Goal: Task Accomplishment & Management: Use online tool/utility

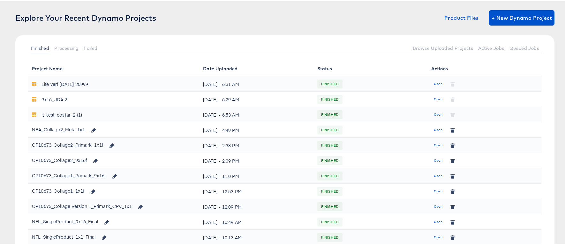
scroll to position [3, 0]
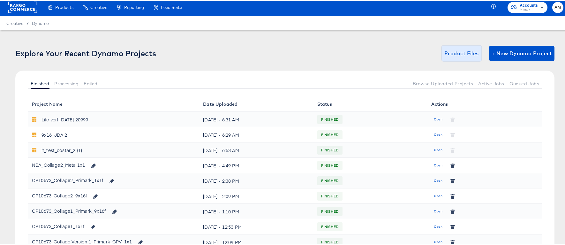
click at [459, 53] on span "Product Files" at bounding box center [461, 52] width 34 height 9
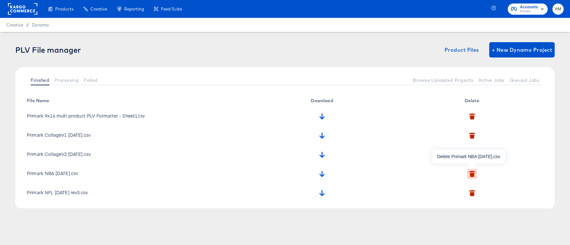
click at [473, 174] on icon "button" at bounding box center [472, 175] width 5 height 4
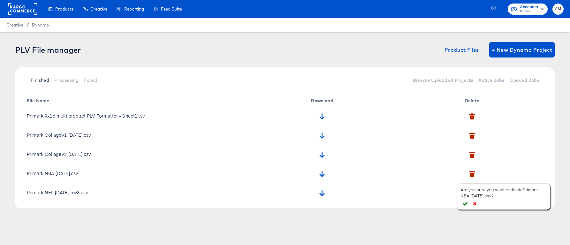
click at [466, 204] on icon "button" at bounding box center [465, 204] width 4 height 4
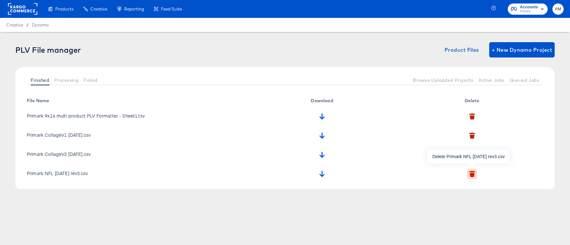
click at [471, 172] on icon "button" at bounding box center [472, 174] width 6 height 6
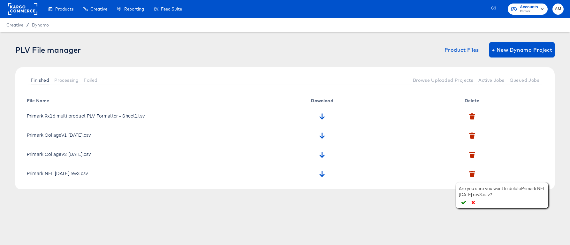
click at [463, 202] on icon "button" at bounding box center [463, 202] width 4 height 4
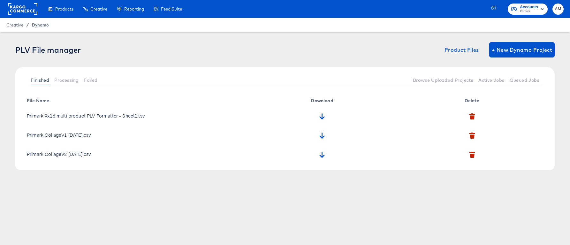
click at [38, 26] on span "Dynamo" at bounding box center [40, 24] width 17 height 5
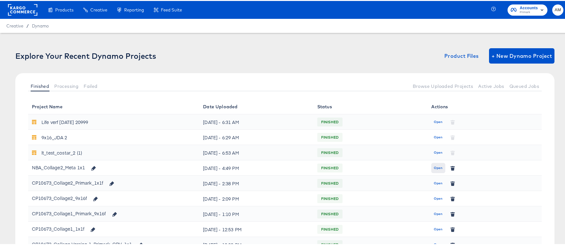
click at [434, 167] on span "Open" at bounding box center [438, 167] width 9 height 6
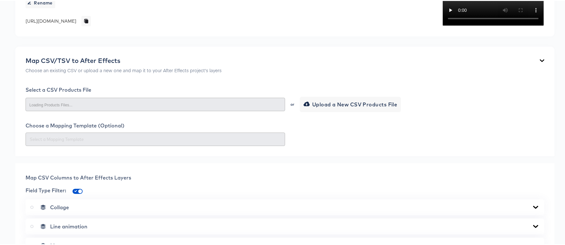
scroll to position [350, 0]
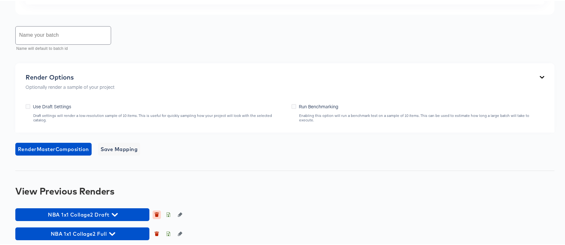
click at [157, 213] on icon "button" at bounding box center [157, 214] width 4 height 3
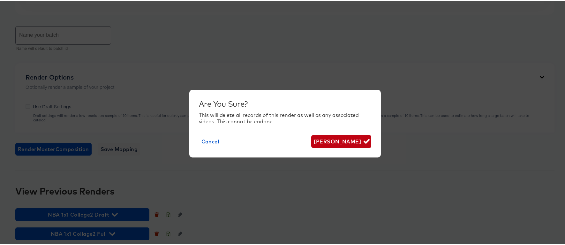
scroll to position [396, 0]
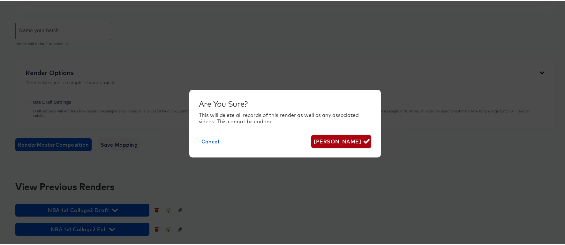
click at [341, 138] on span "[PERSON_NAME]" at bounding box center [341, 140] width 55 height 9
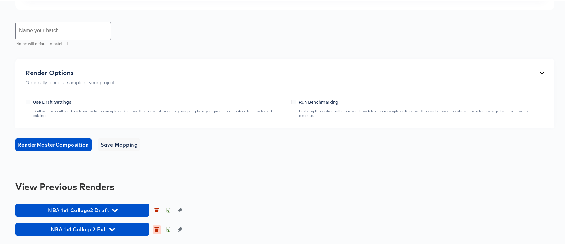
scroll to position [377, 0]
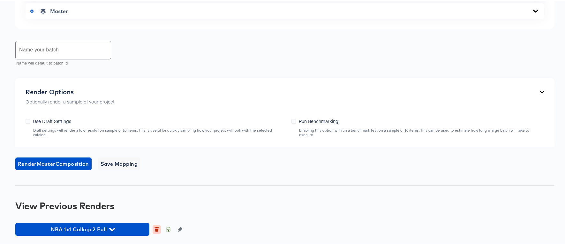
click at [156, 229] on icon "button" at bounding box center [157, 229] width 4 height 3
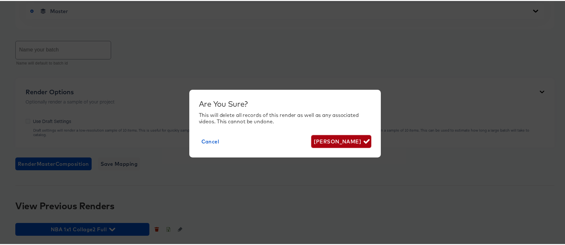
click at [348, 134] on button "[PERSON_NAME]" at bounding box center [341, 140] width 60 height 13
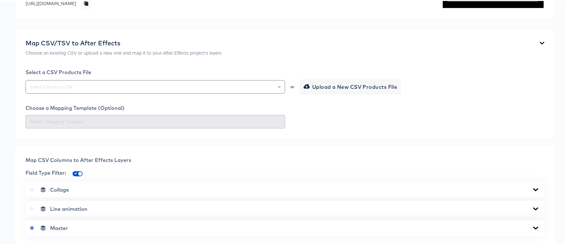
scroll to position [201, 0]
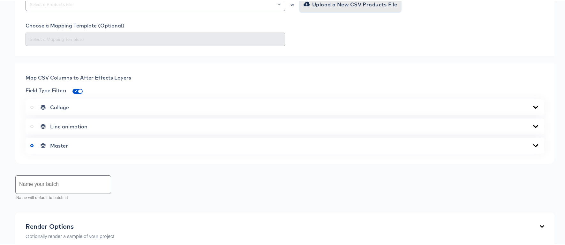
click at [316, 8] on span "Upload a New CSV Products File" at bounding box center [351, 3] width 93 height 9
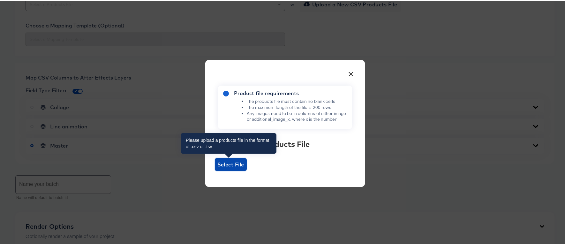
click at [233, 162] on span "Select File" at bounding box center [230, 163] width 27 height 9
click at [215, 170] on input "Select File" at bounding box center [215, 170] width 0 height 0
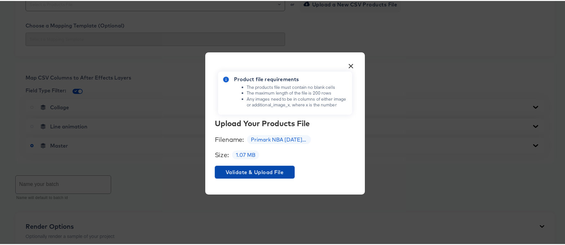
click at [231, 167] on span "Validate & Upload File" at bounding box center [254, 171] width 75 height 9
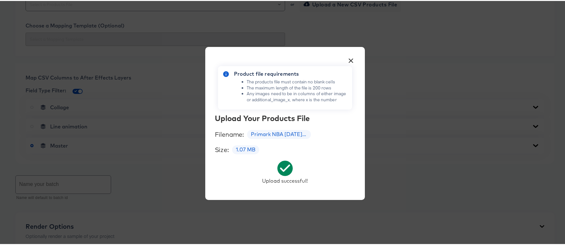
click at [348, 59] on button "×" at bounding box center [350, 57] width 11 height 11
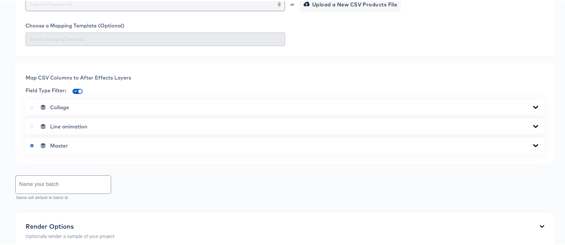
click at [278, 5] on icon "Open" at bounding box center [279, 3] width 3 height 3
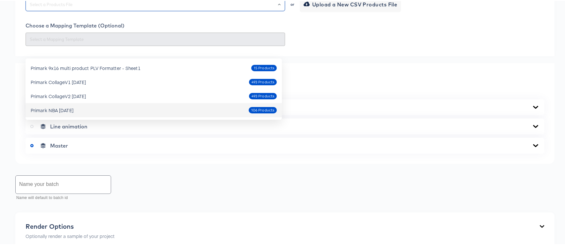
click at [71, 108] on div "Primark NBA [DATE]" at bounding box center [52, 109] width 43 height 6
type input "Primark NBA [DATE]"
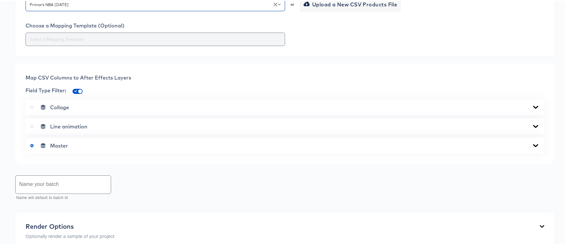
click at [257, 42] on input "text" at bounding box center [155, 38] width 254 height 7
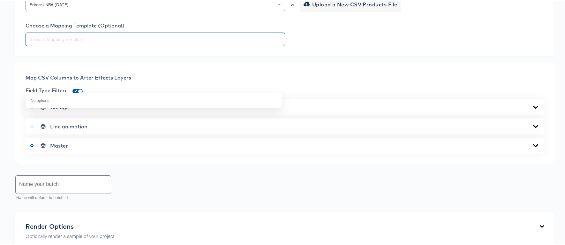
click at [374, 45] on div at bounding box center [285, 38] width 519 height 13
click at [533, 146] on icon at bounding box center [535, 144] width 5 height 3
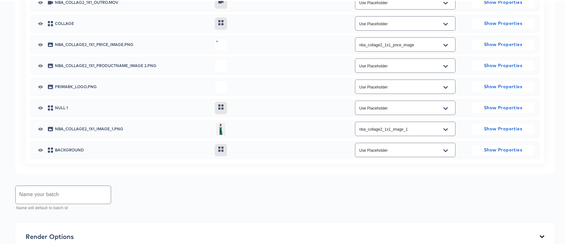
scroll to position [387, 0]
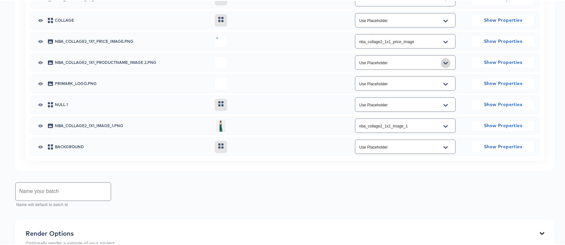
click at [444, 67] on button "Open" at bounding box center [446, 62] width 10 height 10
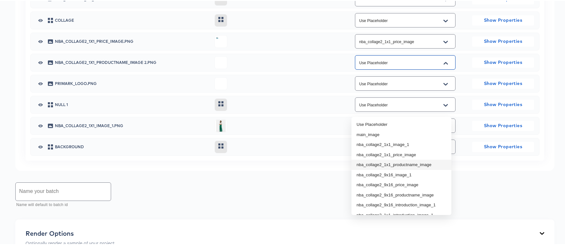
click at [408, 164] on li "nba_collage2_1x1_productname_image" at bounding box center [401, 164] width 100 height 10
type input "nba_collage2_1x1_productname_image"
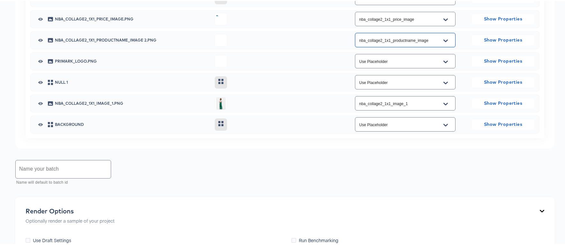
scroll to position [425, 0]
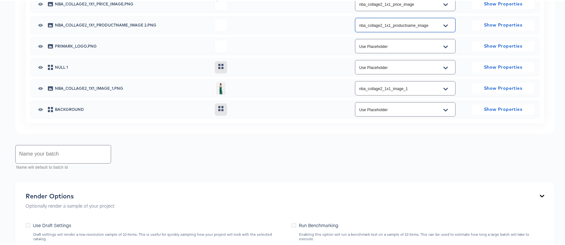
click at [75, 162] on input "text" at bounding box center [63, 153] width 95 height 18
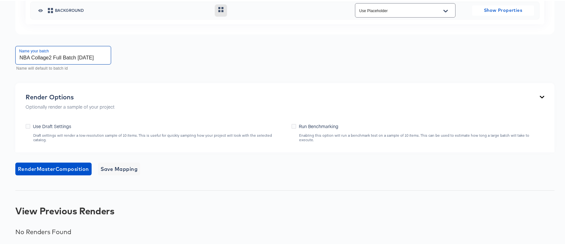
scroll to position [565, 0]
type input "NBA Collage2 Full Batch [DATE]"
click at [125, 168] on span "Save Mapping" at bounding box center [119, 167] width 37 height 9
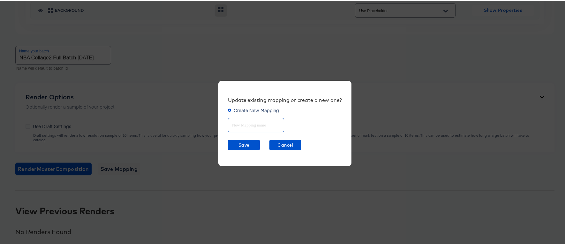
click at [234, 123] on input "text" at bounding box center [256, 122] width 56 height 14
type input "NBA Collage2 1x1"
click at [236, 144] on span "Save" at bounding box center [243, 144] width 27 height 8
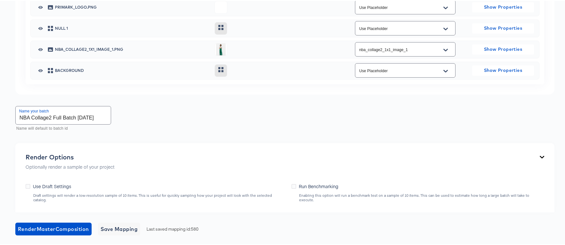
scroll to position [550, 0]
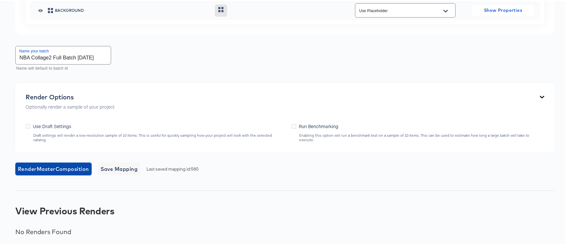
click at [47, 172] on span "Render Master Composition" at bounding box center [53, 167] width 71 height 9
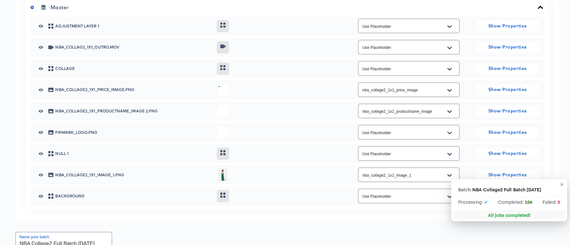
scroll to position [0, 0]
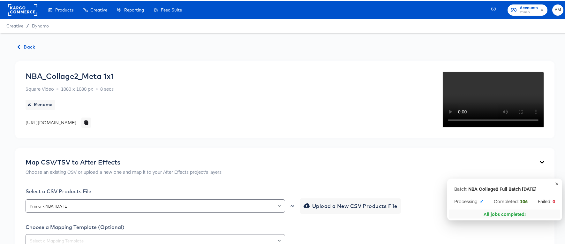
click at [27, 42] on span "Back" at bounding box center [26, 46] width 17 height 8
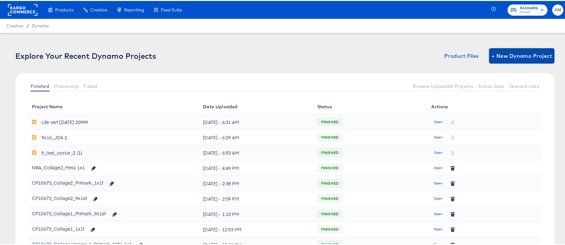
click at [507, 58] on span "+ New Dynamo Project" at bounding box center [522, 54] width 60 height 9
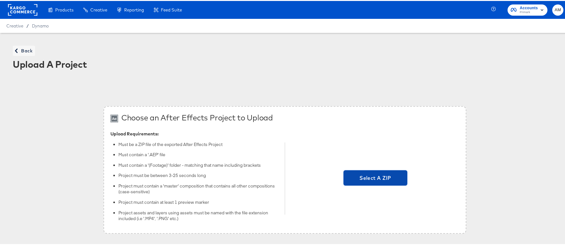
click at [370, 174] on span "Select A ZIP" at bounding box center [375, 176] width 59 height 9
click at [375, 177] on input "Select A ZIP" at bounding box center [375, 177] width 0 height 0
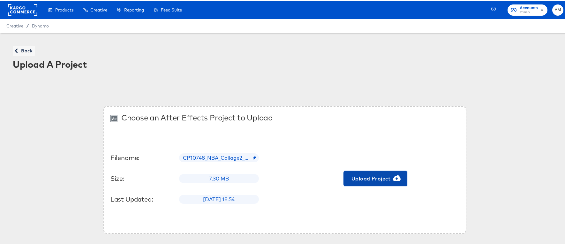
click at [371, 177] on span "Upload Project" at bounding box center [375, 177] width 59 height 9
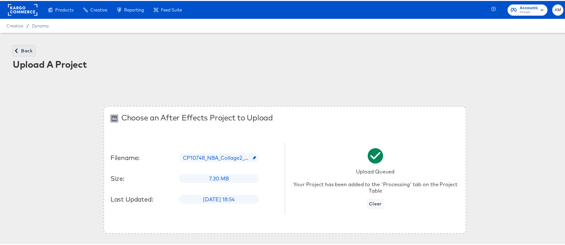
click at [29, 51] on span "Back" at bounding box center [23, 50] width 17 height 8
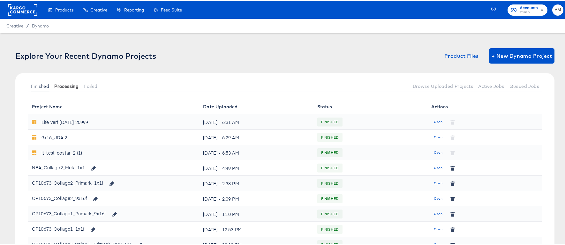
click at [67, 88] on button "Processing" at bounding box center [66, 85] width 29 height 11
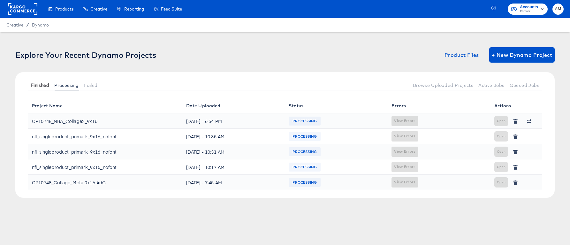
click at [40, 84] on span "Finished" at bounding box center [40, 85] width 19 height 5
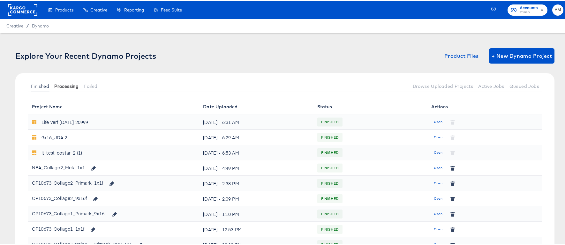
click at [73, 85] on span "Processing" at bounding box center [66, 85] width 24 height 5
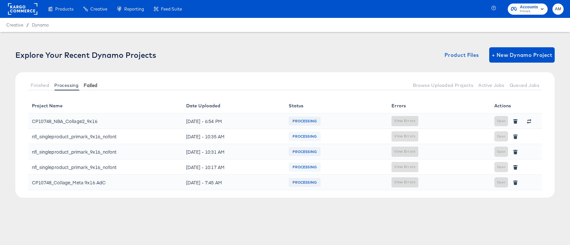
click at [93, 86] on span "Failed" at bounding box center [91, 85] width 14 height 5
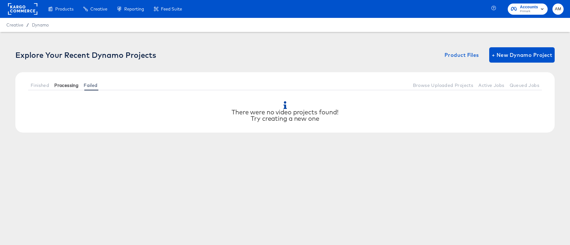
click at [66, 85] on span "Processing" at bounding box center [66, 85] width 24 height 5
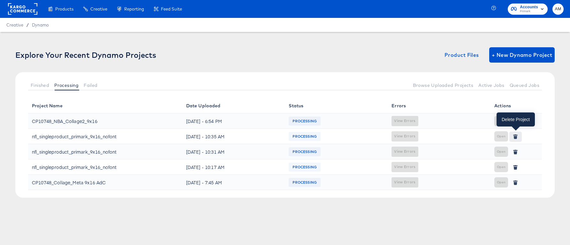
click at [517, 137] on icon "button" at bounding box center [516, 137] width 4 height 3
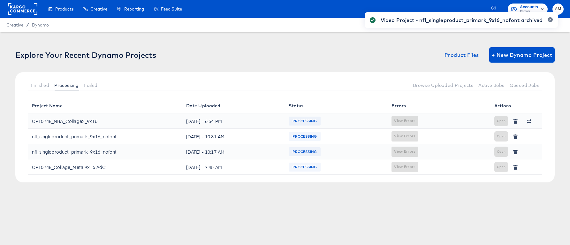
click at [518, 145] on div "Video Project - nfl_singleproduct_primark_9x16_nofont archived" at bounding box center [461, 111] width 206 height 210
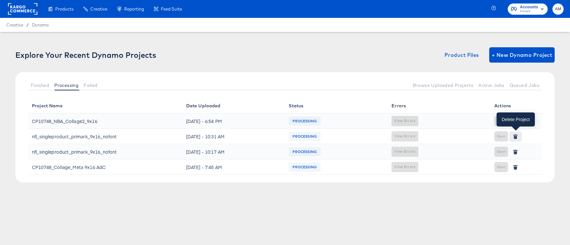
click at [515, 138] on icon "button" at bounding box center [516, 137] width 4 height 3
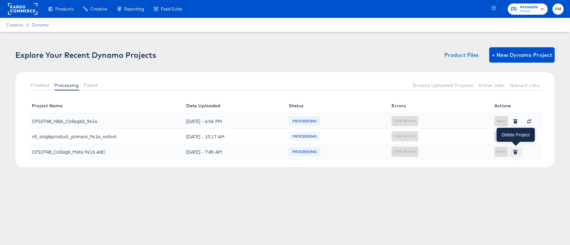
click at [515, 152] on icon "button" at bounding box center [516, 152] width 4 height 3
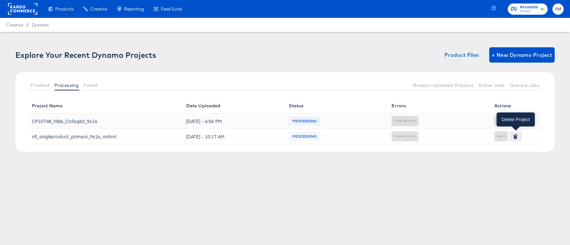
click at [514, 138] on icon "button" at bounding box center [516, 137] width 4 height 3
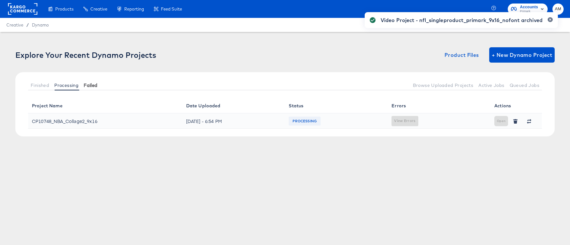
click at [93, 83] on span "Failed" at bounding box center [91, 85] width 14 height 5
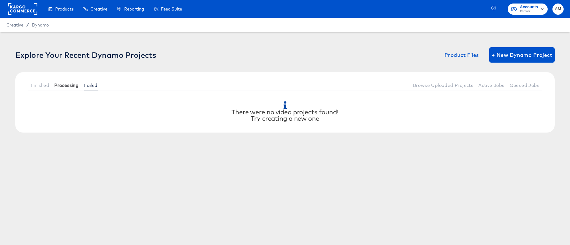
click at [73, 85] on span "Processing" at bounding box center [66, 85] width 24 height 5
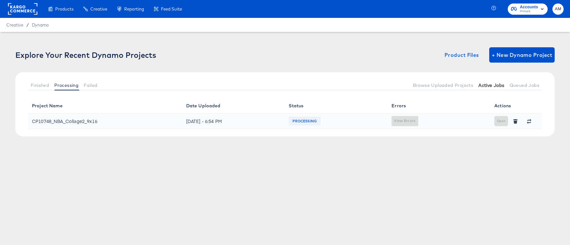
click at [485, 85] on span "Active Jobs" at bounding box center [491, 85] width 26 height 5
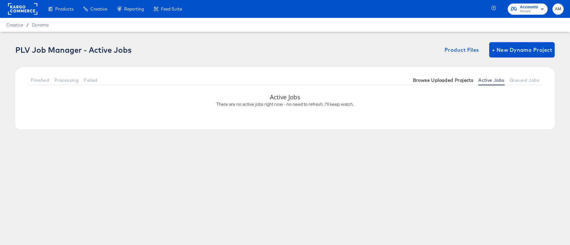
click at [451, 80] on span "Browse Uploaded Projects" at bounding box center [443, 80] width 61 height 5
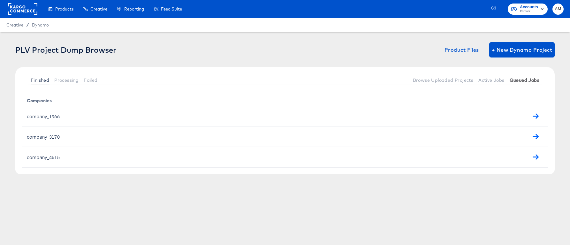
click at [520, 81] on span "Queued Jobs" at bounding box center [524, 80] width 30 height 5
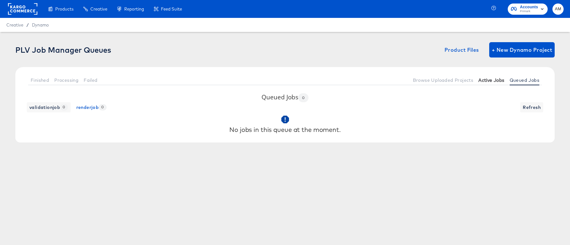
click at [496, 81] on span "Active Jobs" at bounding box center [491, 80] width 26 height 5
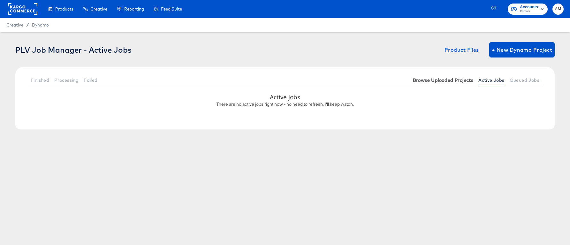
click at [461, 80] on span "Browse Uploaded Projects" at bounding box center [443, 80] width 61 height 5
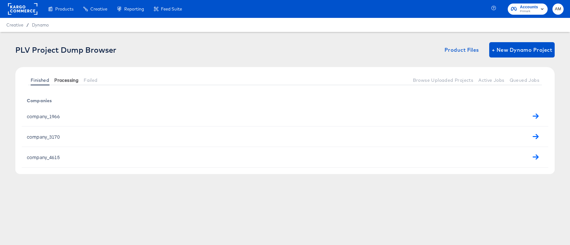
click at [61, 80] on span "Processing" at bounding box center [66, 80] width 24 height 5
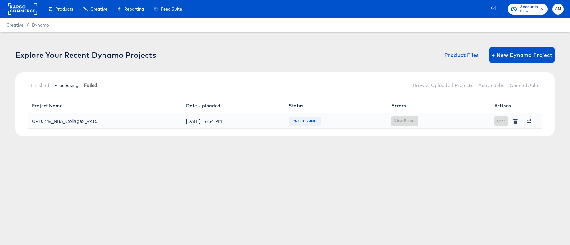
click at [90, 84] on span "Failed" at bounding box center [91, 85] width 14 height 5
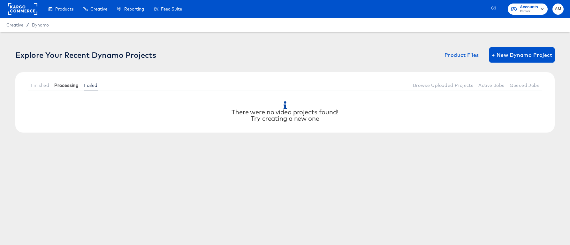
click at [66, 83] on span "Processing" at bounding box center [66, 85] width 24 height 5
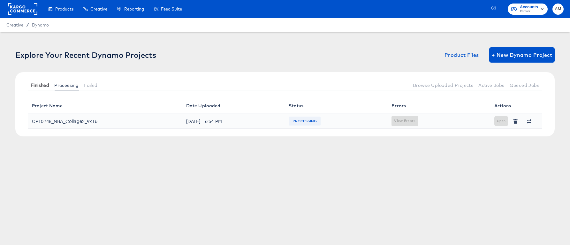
click at [36, 84] on span "Finished" at bounding box center [40, 85] width 19 height 5
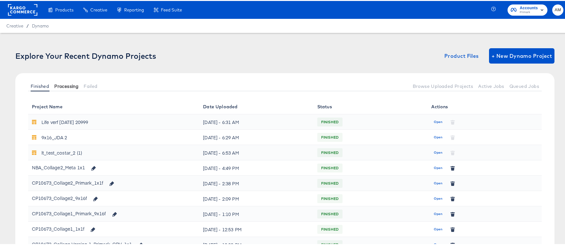
click at [64, 85] on span "Processing" at bounding box center [66, 85] width 24 height 5
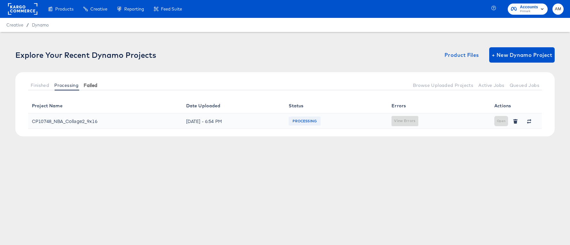
click at [94, 84] on span "Failed" at bounding box center [91, 85] width 14 height 5
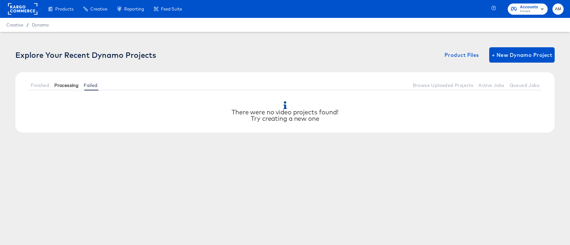
click at [66, 85] on span "Processing" at bounding box center [66, 85] width 24 height 5
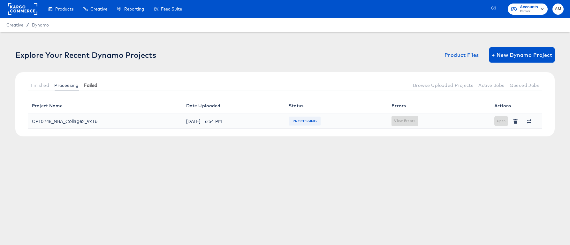
click at [85, 84] on span "Failed" at bounding box center [91, 85] width 14 height 5
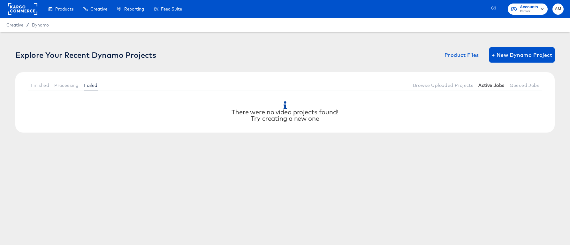
click at [489, 85] on span "Active Jobs" at bounding box center [491, 85] width 26 height 5
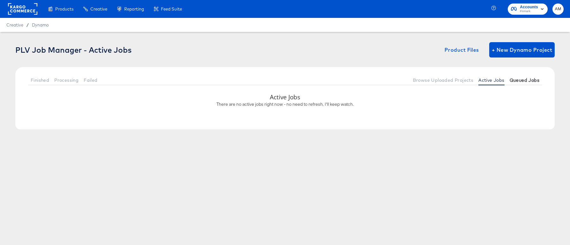
click at [520, 81] on span "Queued Jobs" at bounding box center [524, 80] width 30 height 5
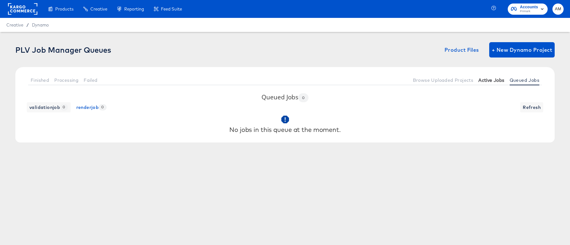
click at [490, 80] on span "Active Jobs" at bounding box center [491, 80] width 26 height 5
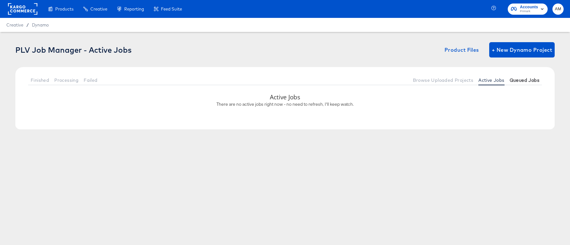
click at [525, 80] on span "Queued Jobs" at bounding box center [524, 80] width 30 height 5
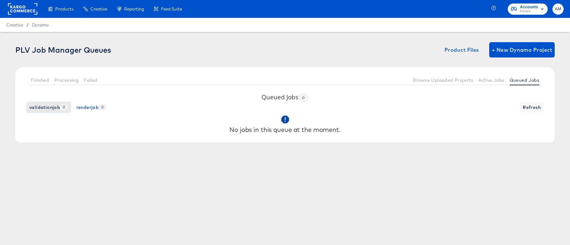
click at [51, 108] on span "validationjob 0" at bounding box center [48, 107] width 39 height 8
click at [493, 79] on span "Active Jobs" at bounding box center [491, 80] width 26 height 5
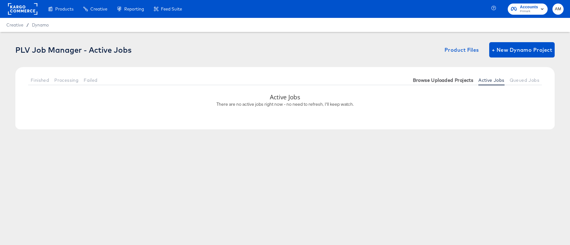
click at [452, 80] on span "Browse Uploaded Projects" at bounding box center [443, 80] width 61 height 5
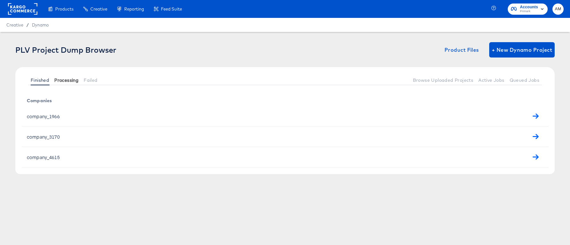
click at [64, 80] on span "Processing" at bounding box center [66, 80] width 24 height 5
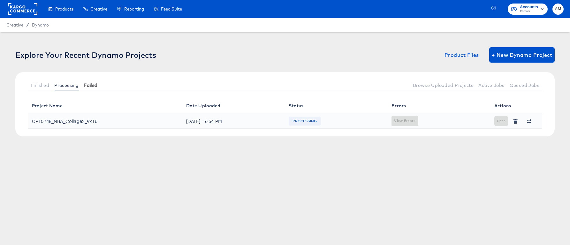
click at [95, 85] on span "Failed" at bounding box center [91, 85] width 14 height 5
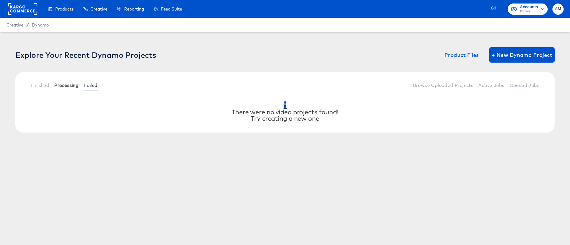
click at [70, 85] on span "Processing" at bounding box center [66, 85] width 24 height 5
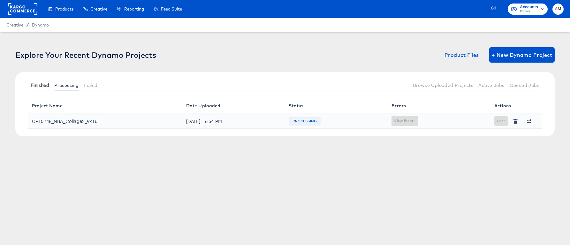
click at [48, 85] on span "Finished" at bounding box center [40, 85] width 19 height 5
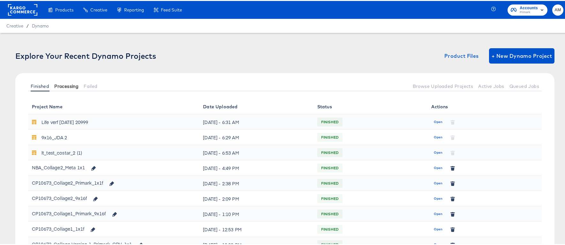
click at [73, 86] on span "Processing" at bounding box center [66, 85] width 24 height 5
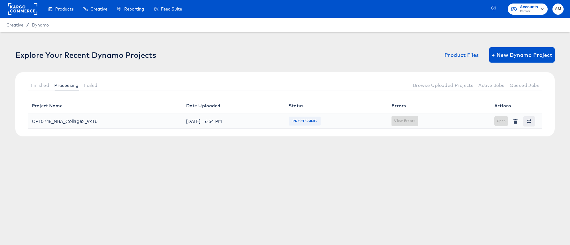
click at [529, 123] on icon "button" at bounding box center [529, 122] width 4 height 2
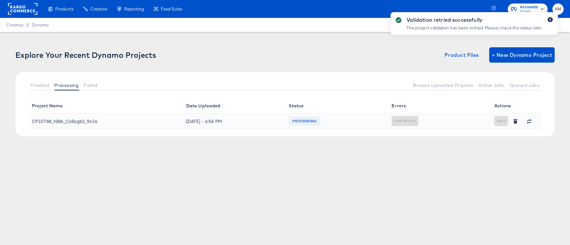
click at [550, 19] on icon "button" at bounding box center [550, 20] width 3 height 4
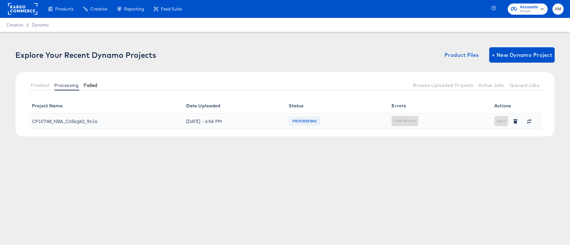
drag, startPoint x: 91, startPoint y: 85, endPoint x: 94, endPoint y: 86, distance: 3.3
click at [91, 85] on span "Failed" at bounding box center [91, 85] width 14 height 5
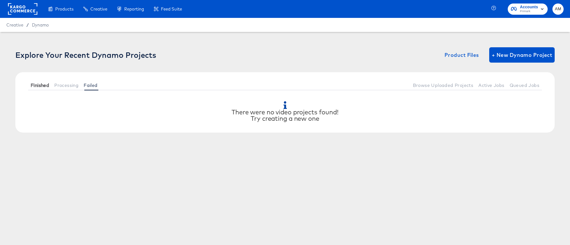
click at [38, 84] on span "Finished" at bounding box center [40, 85] width 19 height 5
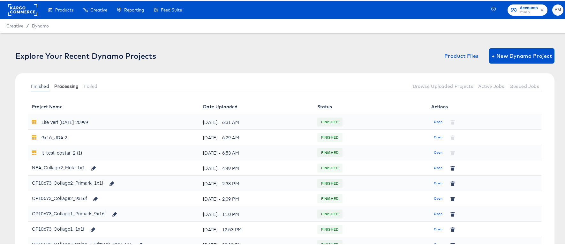
click at [66, 86] on span "Processing" at bounding box center [66, 85] width 24 height 5
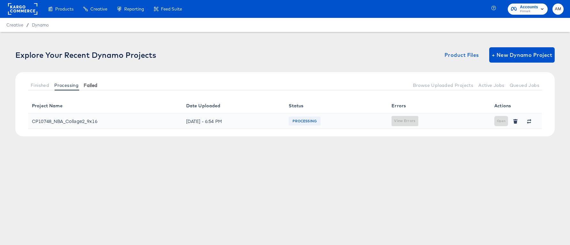
click at [92, 85] on span "Failed" at bounding box center [91, 85] width 14 height 5
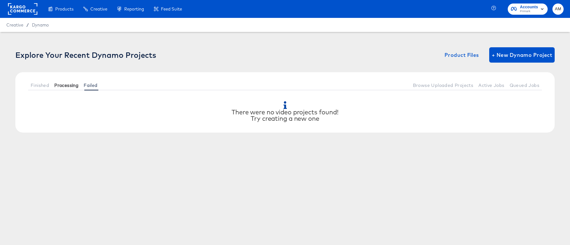
click at [58, 83] on span "Processing" at bounding box center [66, 85] width 24 height 5
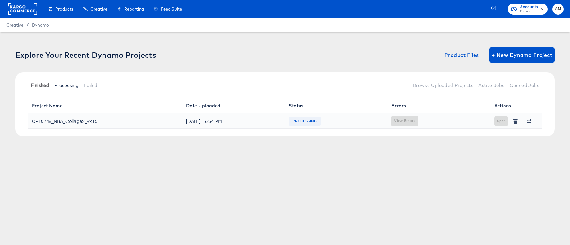
click at [38, 84] on span "Finished" at bounding box center [40, 85] width 19 height 5
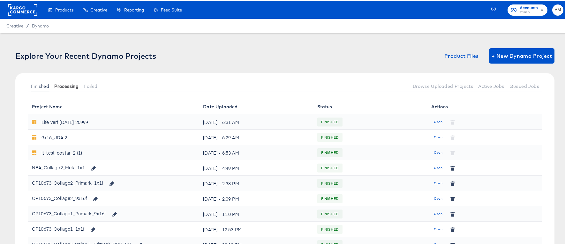
click at [67, 83] on span "Processing" at bounding box center [66, 85] width 24 height 5
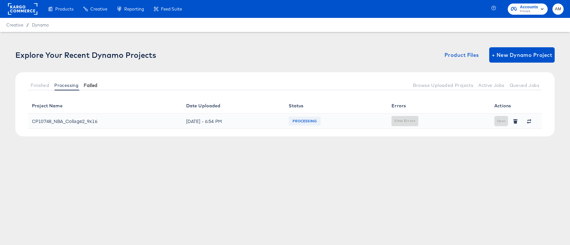
click at [94, 85] on span "Failed" at bounding box center [91, 85] width 14 height 5
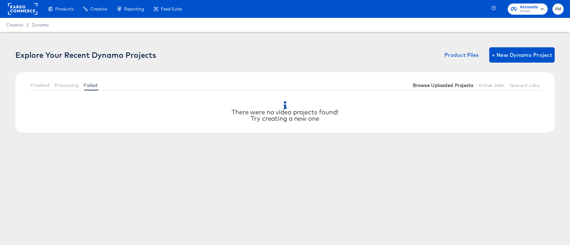
click at [440, 86] on span "Browse Uploaded Projects" at bounding box center [443, 85] width 61 height 5
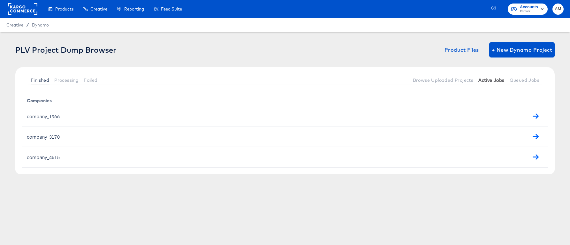
click at [490, 79] on span "Active Jobs" at bounding box center [491, 80] width 26 height 5
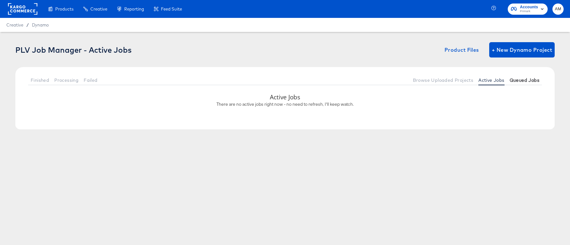
click at [533, 79] on span "Queued Jobs" at bounding box center [524, 80] width 30 height 5
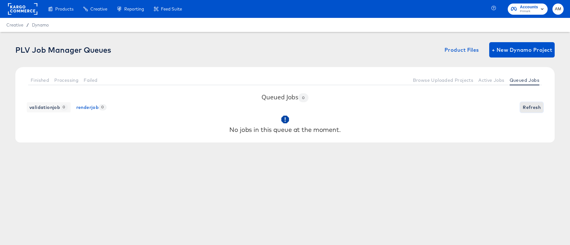
click at [531, 106] on span "Refresh" at bounding box center [532, 107] width 18 height 8
click at [454, 79] on span "Browse Uploaded Projects" at bounding box center [443, 80] width 61 height 5
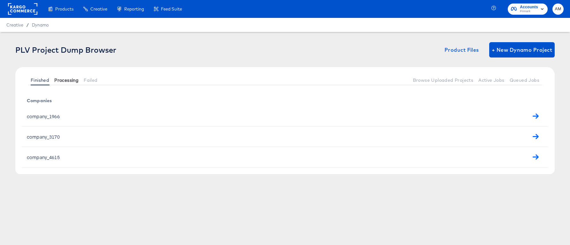
click at [60, 79] on span "Processing" at bounding box center [66, 80] width 24 height 5
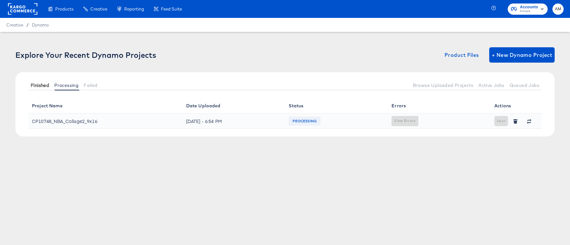
click at [38, 83] on span "Finished" at bounding box center [40, 85] width 19 height 5
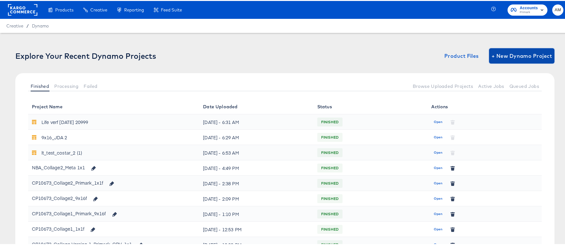
click at [507, 54] on span "+ New Dynamo Project" at bounding box center [522, 54] width 60 height 9
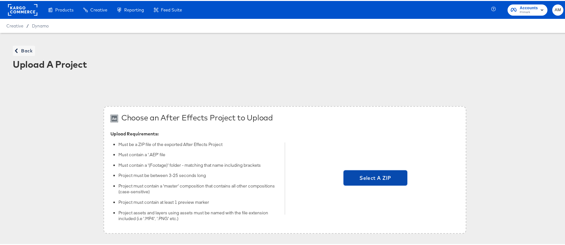
click at [363, 181] on span "Select A ZIP" at bounding box center [375, 176] width 59 height 9
click at [375, 177] on input "Select A ZIP" at bounding box center [375, 177] width 0 height 0
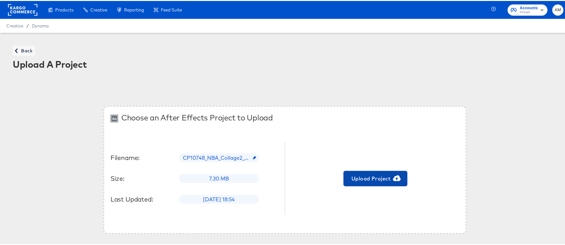
click at [356, 178] on span "Upload Project" at bounding box center [375, 177] width 59 height 9
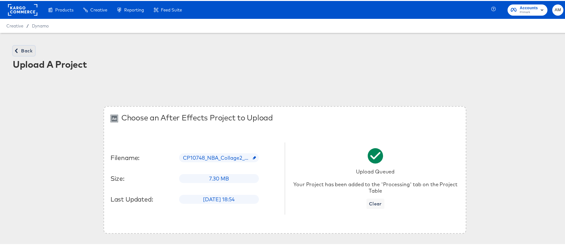
click at [23, 49] on span "Back" at bounding box center [23, 50] width 17 height 8
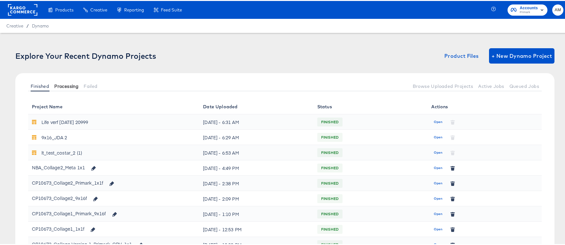
click at [68, 89] on button "Processing" at bounding box center [66, 85] width 29 height 11
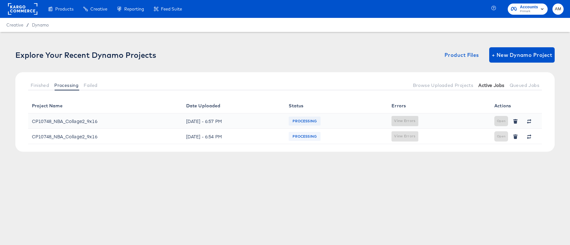
click at [488, 87] on span "Active Jobs" at bounding box center [491, 85] width 26 height 5
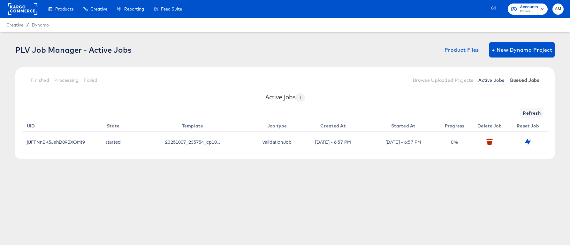
click at [533, 81] on span "Queued Jobs" at bounding box center [524, 80] width 30 height 5
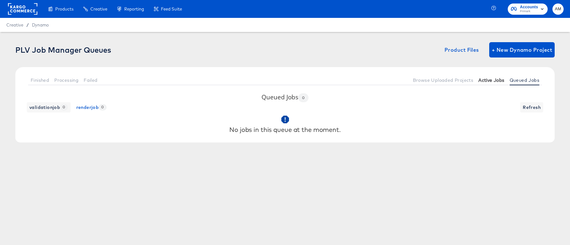
click at [493, 81] on span "Active Jobs" at bounding box center [491, 80] width 26 height 5
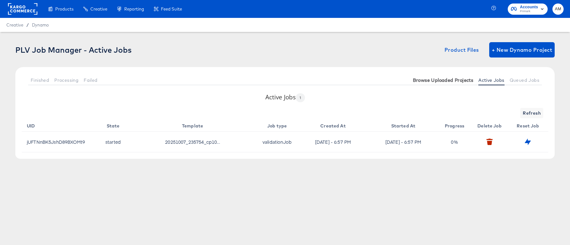
click at [458, 79] on span "Browse Uploaded Projects" at bounding box center [443, 80] width 61 height 5
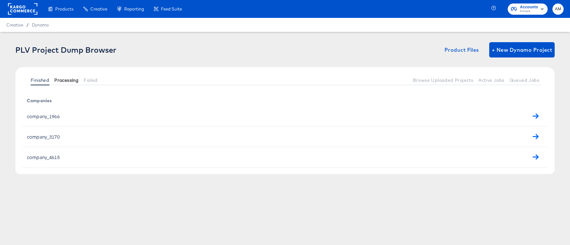
click at [64, 79] on span "Processing" at bounding box center [66, 80] width 24 height 5
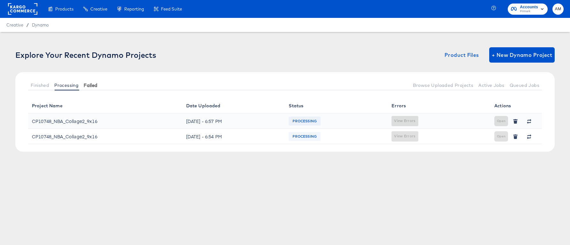
click at [89, 84] on span "Failed" at bounding box center [91, 85] width 14 height 5
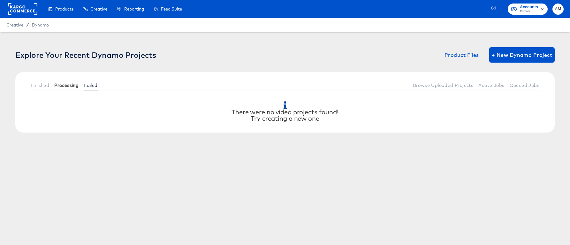
click at [70, 85] on span "Processing" at bounding box center [66, 85] width 24 height 5
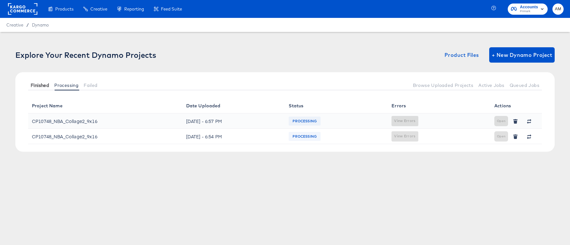
click at [43, 85] on span "Finished" at bounding box center [40, 85] width 19 height 5
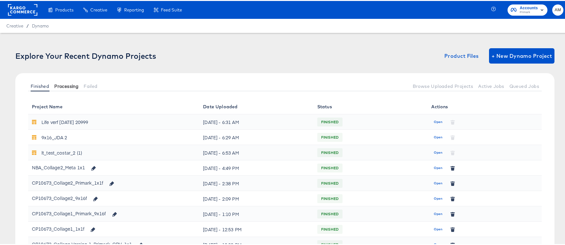
click at [62, 85] on span "Processing" at bounding box center [66, 85] width 24 height 5
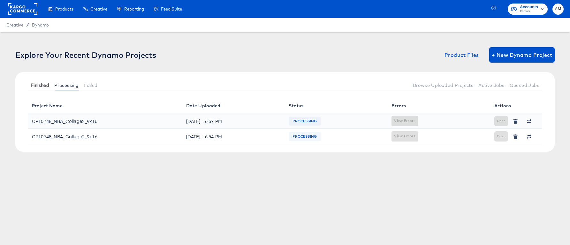
click at [41, 83] on span "Finished" at bounding box center [40, 85] width 19 height 5
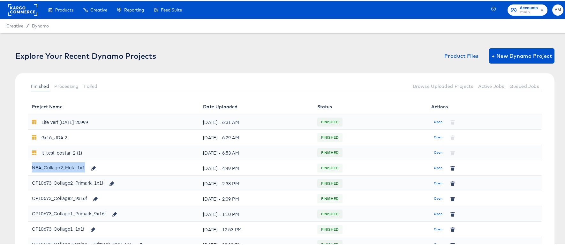
drag, startPoint x: 84, startPoint y: 167, endPoint x: 32, endPoint y: 165, distance: 51.7
click at [32, 165] on div "NBA_Collage2_Meta 1x1" at bounding box center [66, 166] width 68 height 11
copy div "NBA_Collage2_Meta 1x1"
click at [64, 86] on span "Processing" at bounding box center [66, 85] width 24 height 5
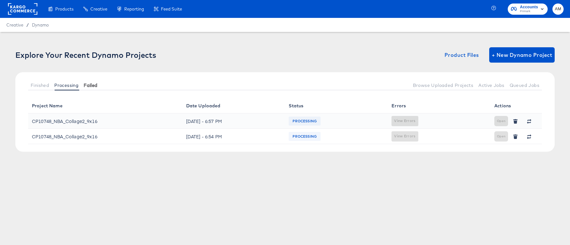
click at [88, 85] on span "Failed" at bounding box center [91, 85] width 14 height 5
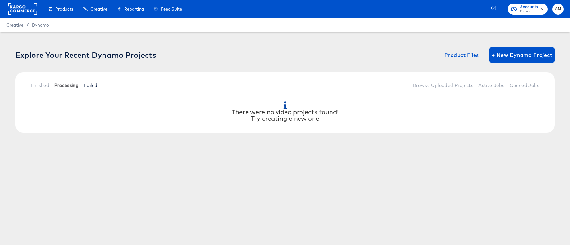
click at [67, 84] on span "Processing" at bounding box center [66, 85] width 24 height 5
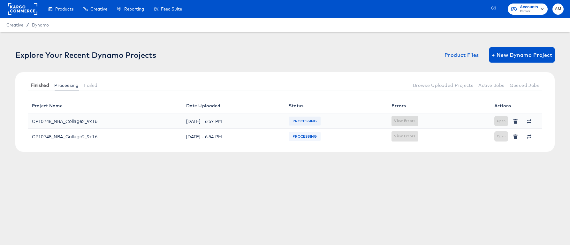
click at [35, 85] on span "Finished" at bounding box center [40, 85] width 19 height 5
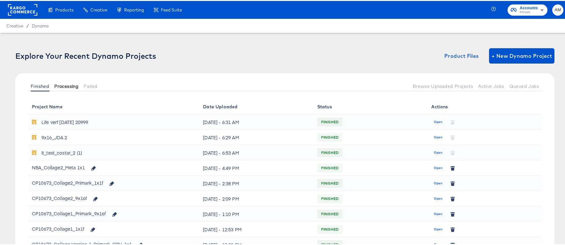
click at [60, 85] on span "Processing" at bounding box center [66, 85] width 24 height 5
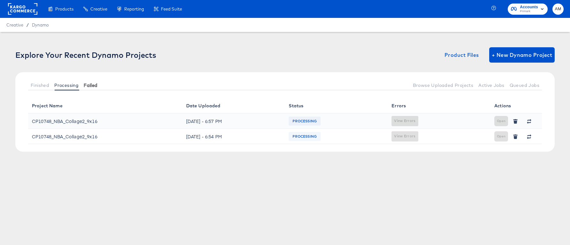
click at [89, 86] on span "Failed" at bounding box center [91, 85] width 14 height 5
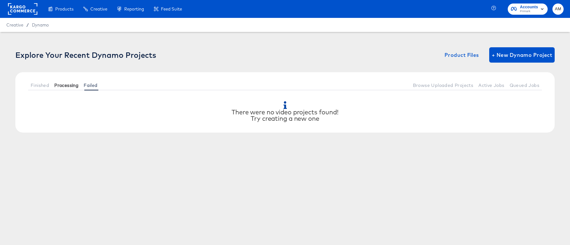
click at [67, 85] on span "Processing" at bounding box center [66, 85] width 24 height 5
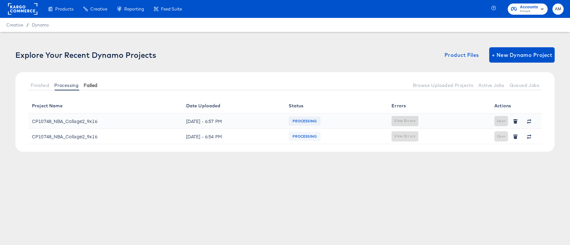
click at [93, 85] on span "Failed" at bounding box center [91, 85] width 14 height 5
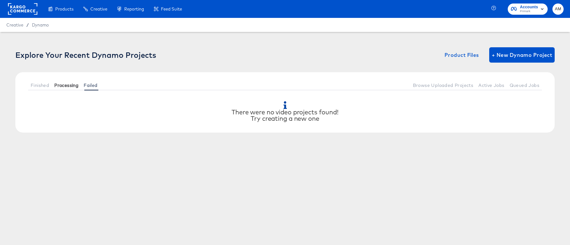
click at [71, 84] on span "Processing" at bounding box center [66, 85] width 24 height 5
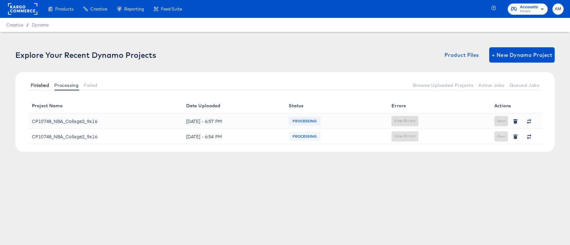
click at [30, 83] on button "Finished" at bounding box center [40, 85] width 24 height 11
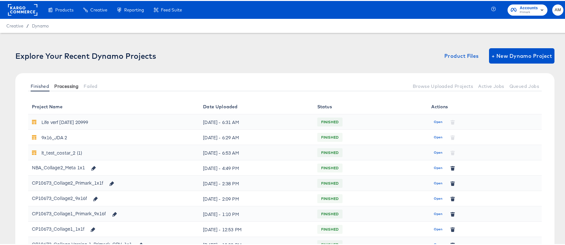
click at [63, 84] on span "Processing" at bounding box center [66, 85] width 24 height 5
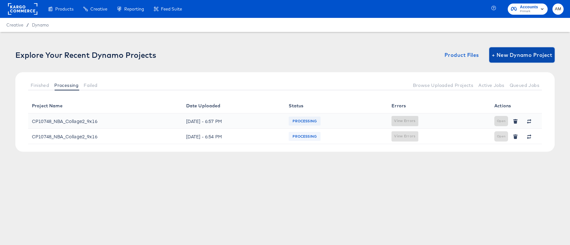
click at [510, 52] on span "+ New Dynamo Project" at bounding box center [522, 54] width 60 height 9
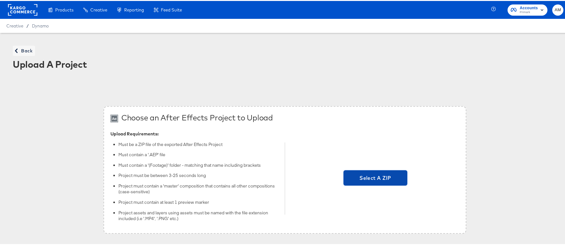
click at [364, 179] on span "Select A ZIP" at bounding box center [375, 176] width 59 height 9
click at [375, 177] on input "Select A ZIP" at bounding box center [375, 177] width 0 height 0
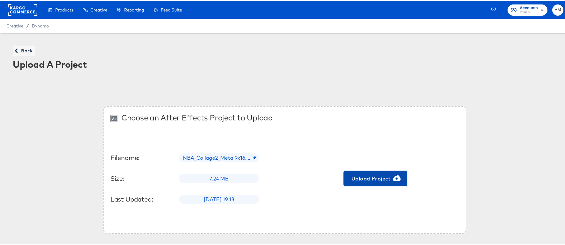
click at [359, 176] on span "Upload Project" at bounding box center [375, 177] width 59 height 9
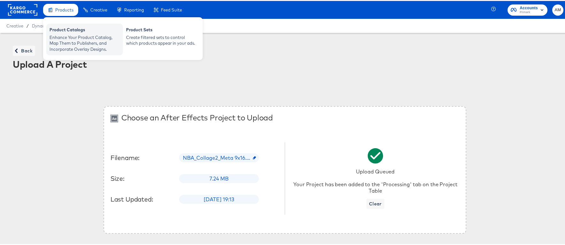
click at [67, 37] on div "Enhance Your Product Catalog, Map Them to Publishers, and Incorporate Overlay D…" at bounding box center [84, 43] width 70 height 18
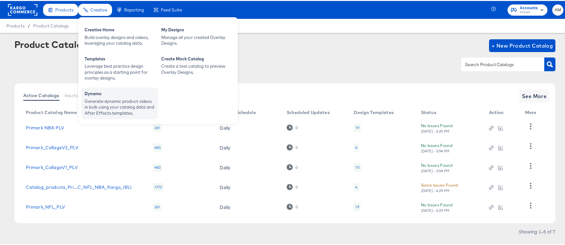
click at [113, 104] on div "Generate dynamic product videos in bulk using your catalog data and After Effec…" at bounding box center [120, 106] width 70 height 18
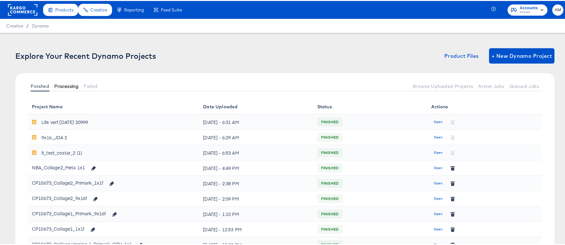
click at [67, 88] on button "Processing" at bounding box center [66, 85] width 29 height 11
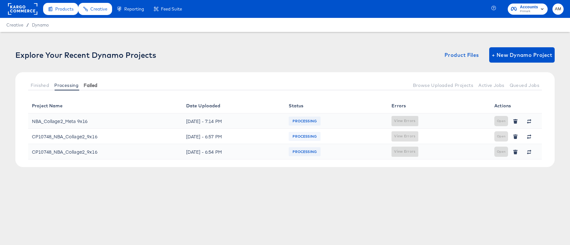
click at [96, 85] on span "Failed" at bounding box center [91, 85] width 14 height 5
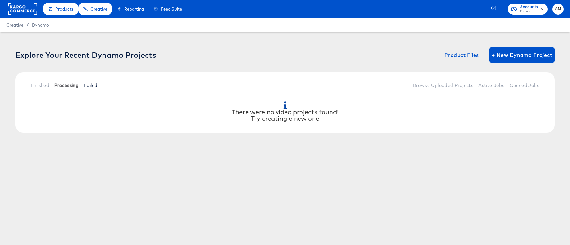
click at [64, 84] on span "Processing" at bounding box center [66, 85] width 24 height 5
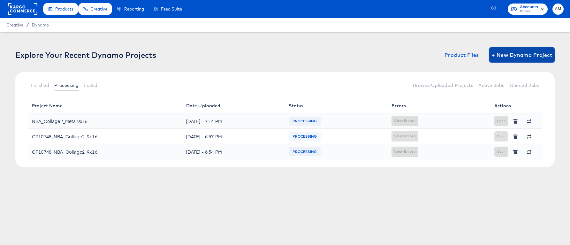
click at [516, 56] on span "+ New Dynamo Project" at bounding box center [522, 54] width 60 height 9
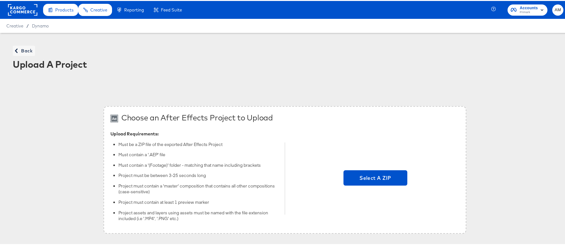
click at [365, 191] on div "Select A ZIP" at bounding box center [375, 177] width 168 height 96
click at [357, 176] on span "Select A ZIP" at bounding box center [375, 176] width 59 height 9
click at [375, 177] on input "Select A ZIP" at bounding box center [375, 177] width 0 height 0
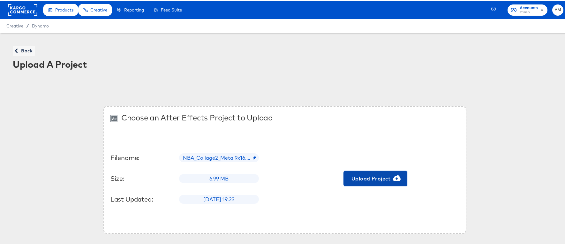
click at [373, 177] on span "Upload Project" at bounding box center [375, 177] width 59 height 9
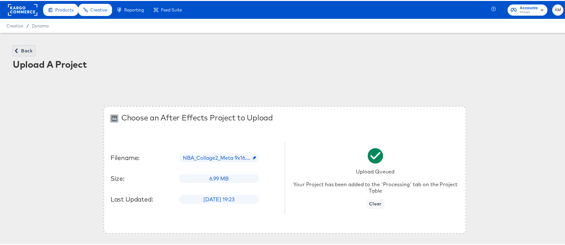
click at [19, 50] on icon "button" at bounding box center [16, 50] width 4 height 4
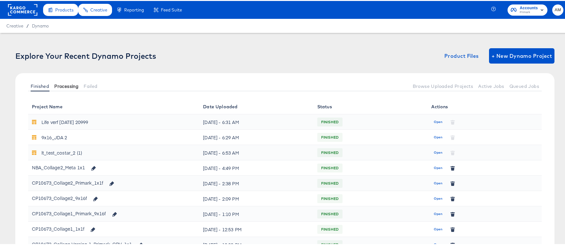
click at [66, 86] on span "Processing" at bounding box center [66, 85] width 24 height 5
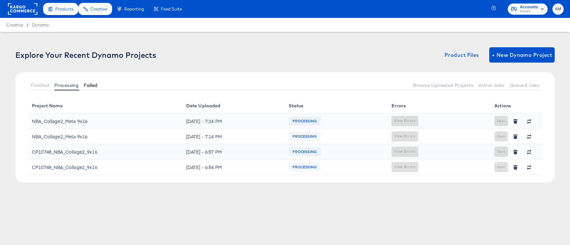
click at [96, 84] on span "Failed" at bounding box center [91, 85] width 14 height 5
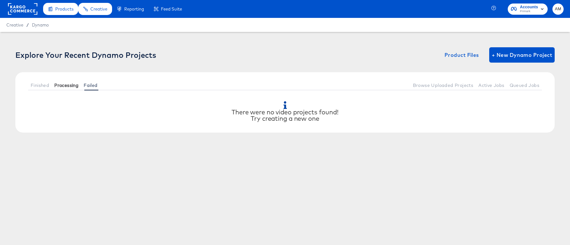
click at [65, 84] on span "Processing" at bounding box center [66, 85] width 24 height 5
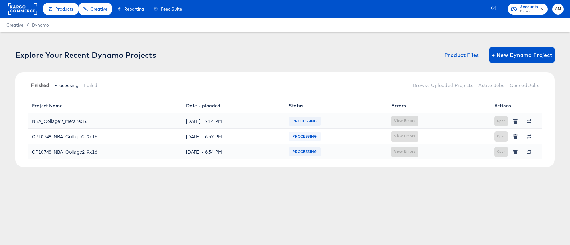
click at [45, 84] on span "Finished" at bounding box center [40, 85] width 19 height 5
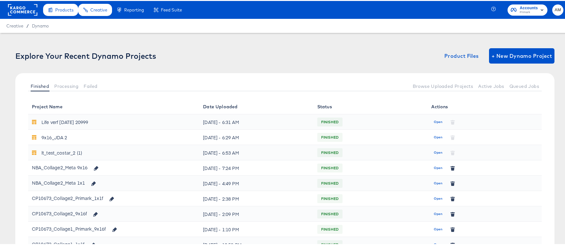
click at [130, 163] on div "NBA_Collage2_Meta 9x16" at bounding box center [113, 166] width 163 height 11
click at [434, 169] on span "Open" at bounding box center [438, 167] width 9 height 6
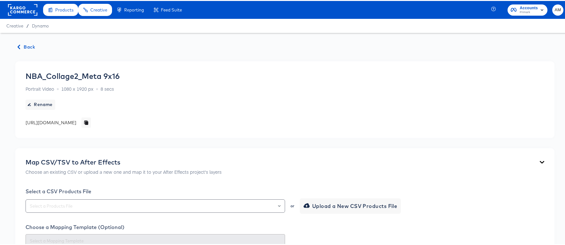
scroll to position [136, 0]
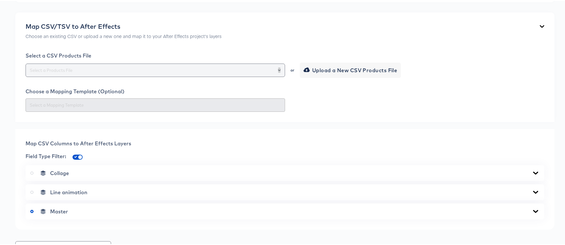
click at [278, 70] on button "Open" at bounding box center [279, 69] width 3 height 9
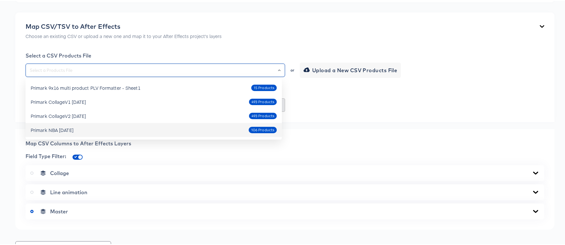
click at [73, 128] on div "Primark NBA [DATE]" at bounding box center [52, 129] width 43 height 6
type input "Primark NBA [DATE]"
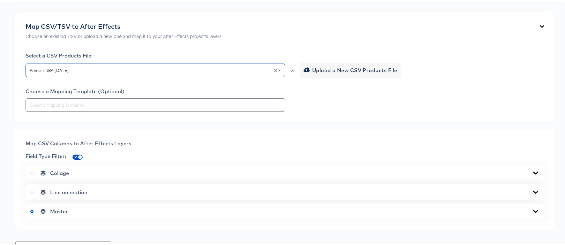
scroll to position [250, 0]
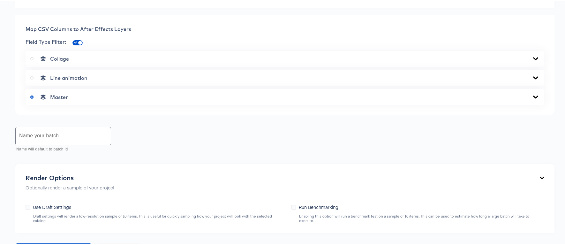
click at [533, 96] on icon at bounding box center [535, 95] width 5 height 3
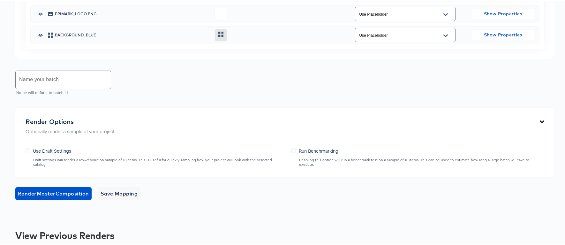
scroll to position [508, 0]
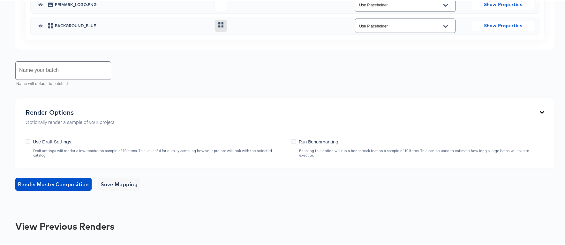
click at [78, 70] on input "text" at bounding box center [63, 70] width 95 height 18
type input "NBA Collage2 9x16 Full"
click at [128, 179] on span "Save Mapping" at bounding box center [119, 183] width 37 height 9
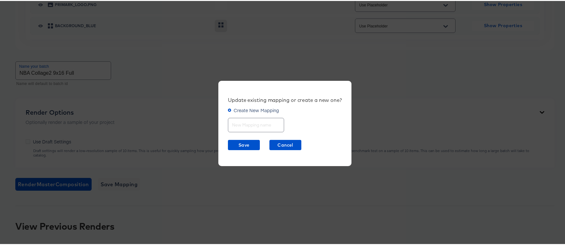
click at [237, 124] on input "text" at bounding box center [256, 122] width 56 height 14
type input "NBA Collage2 9x16 Full"
click at [244, 144] on span "Save" at bounding box center [243, 144] width 27 height 8
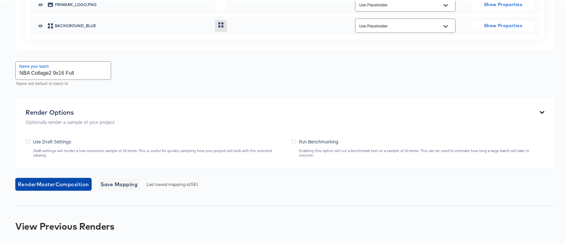
click at [49, 179] on span "Render Master Composition" at bounding box center [53, 183] width 71 height 9
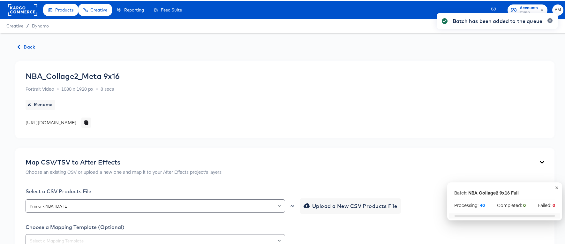
click at [30, 46] on span "Back" at bounding box center [26, 46] width 17 height 8
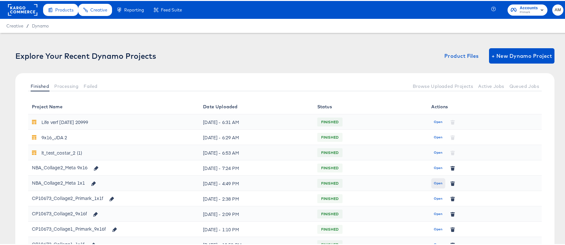
click at [434, 183] on span "Open" at bounding box center [438, 182] width 9 height 6
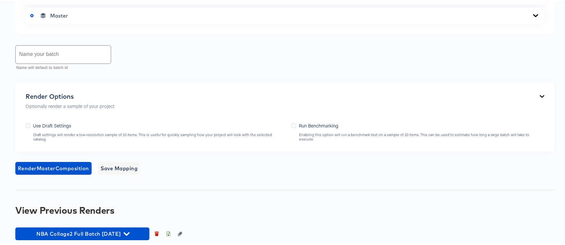
scroll to position [377, 0]
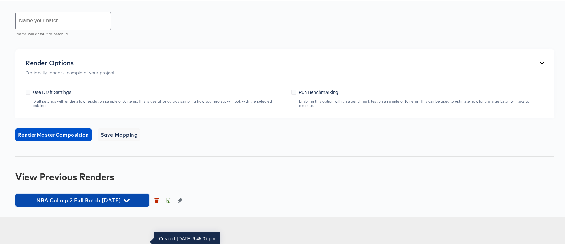
click at [129, 202] on icon "button" at bounding box center [127, 199] width 6 height 6
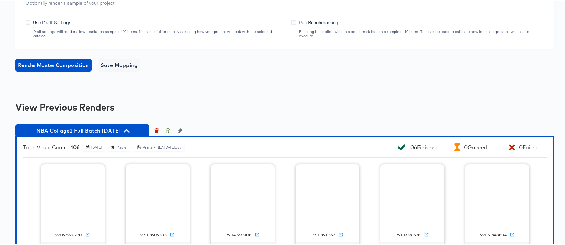
scroll to position [465, 0]
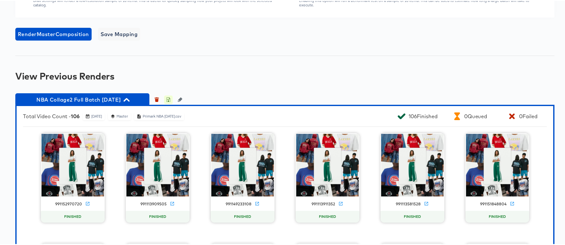
click at [168, 101] on icon "button" at bounding box center [168, 99] width 2 height 3
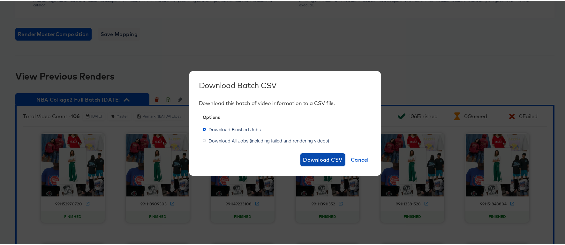
click at [310, 158] on span "Download CSV" at bounding box center [323, 158] width 40 height 9
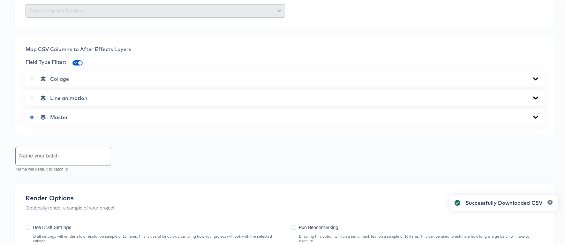
scroll to position [0, 0]
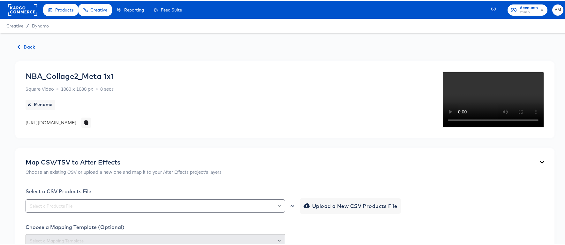
click at [19, 46] on icon "button" at bounding box center [19, 46] width 4 height 4
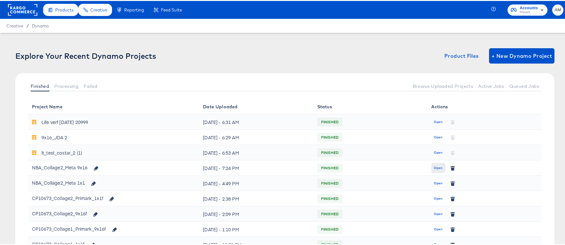
click at [435, 167] on span "Open" at bounding box center [438, 167] width 9 height 6
